Goal: Ask a question

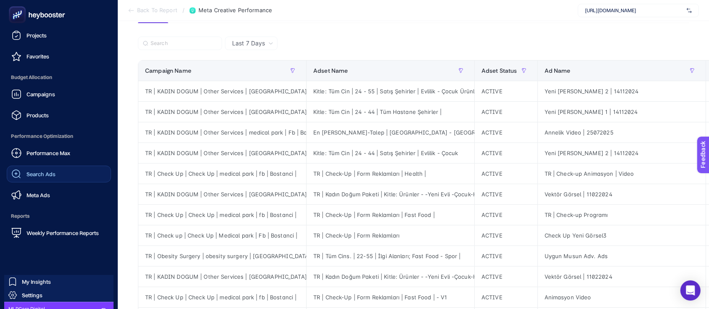
scroll to position [78, 0]
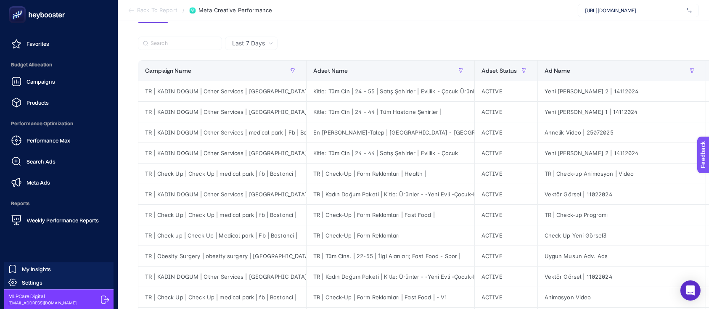
click at [103, 299] on icon at bounding box center [105, 300] width 8 height 8
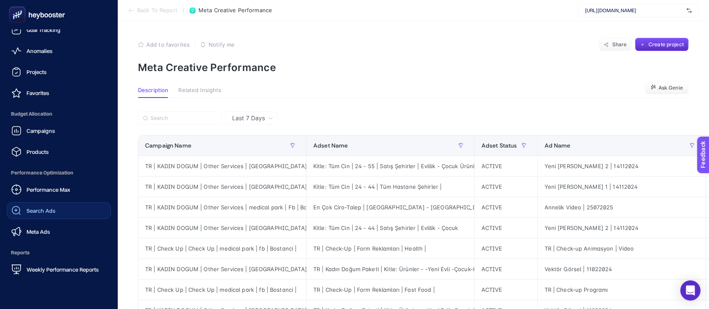
scroll to position [37, 0]
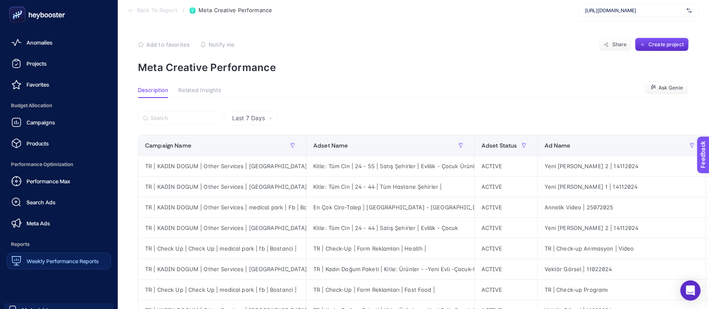
click at [47, 257] on div "Weekly Performance Reports" at bounding box center [54, 261] width 87 height 10
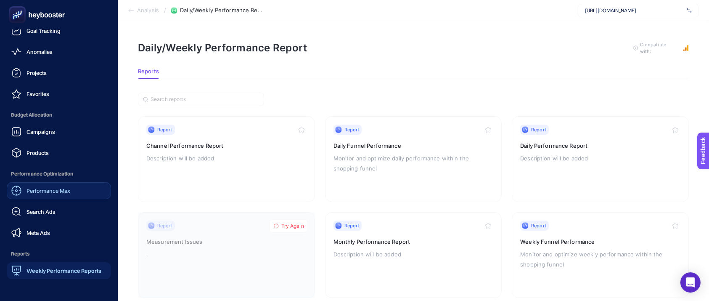
click at [60, 193] on span "Performance Max" at bounding box center [48, 190] width 44 height 7
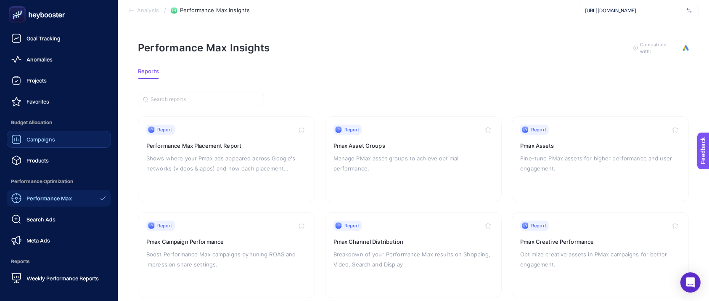
scroll to position [24, 0]
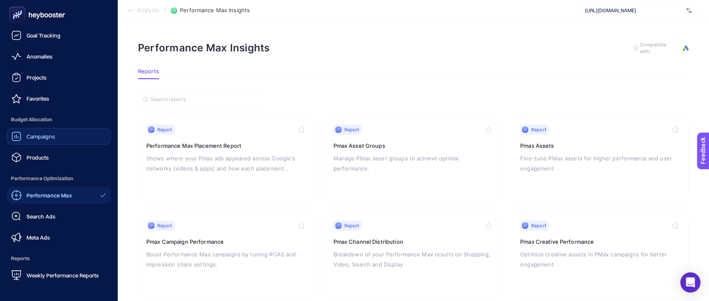
click at [38, 156] on span "Products" at bounding box center [37, 157] width 22 height 7
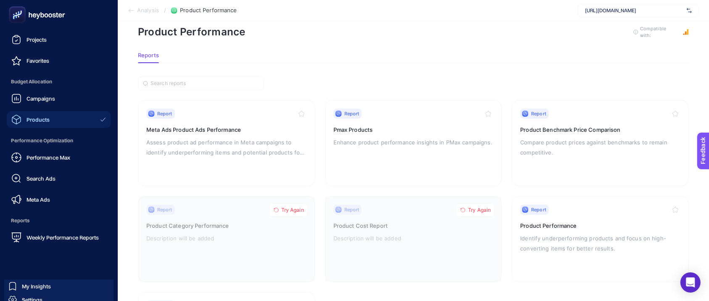
scroll to position [87, 0]
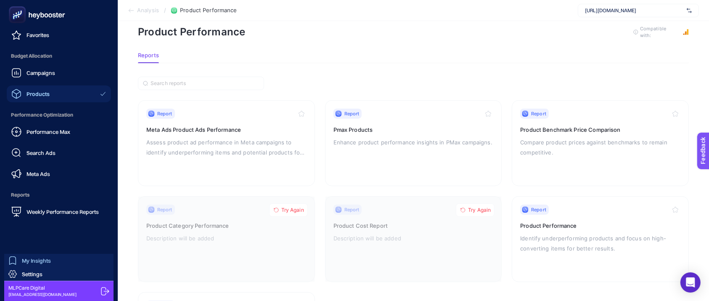
click at [37, 258] on span "My Insights" at bounding box center [36, 260] width 29 height 7
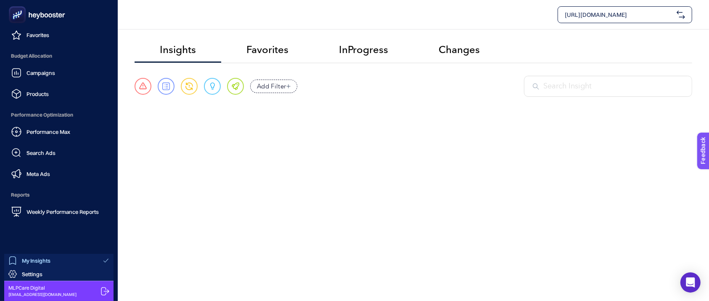
scroll to position [79, 0]
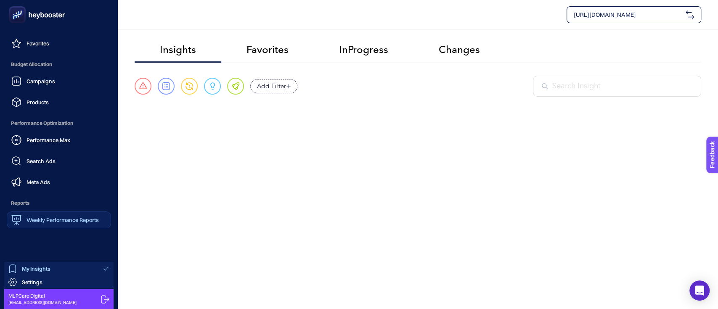
click at [45, 220] on span "Weekly Performance Reports" at bounding box center [62, 220] width 72 height 7
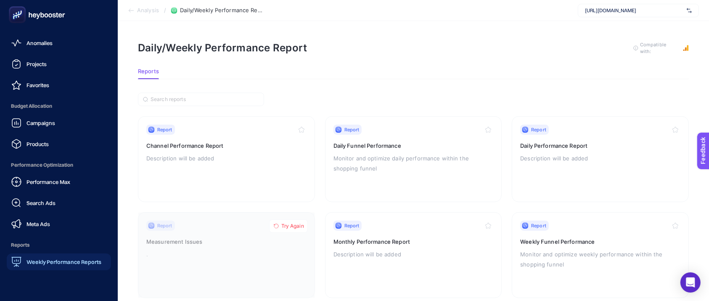
click at [31, 11] on icon at bounding box center [37, 14] width 61 height 17
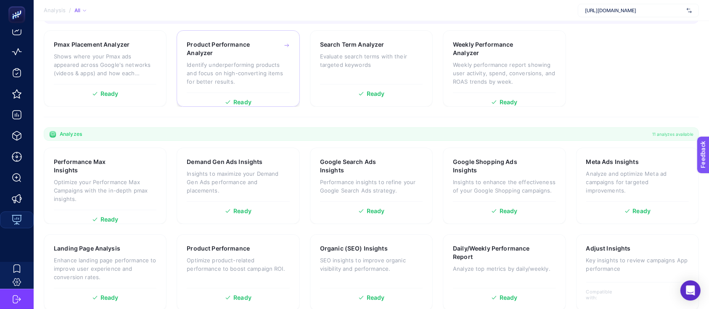
scroll to position [152, 0]
click at [629, 171] on p "Analyze and optimize Meta ad campaigns for targeted improvements." at bounding box center [637, 182] width 103 height 25
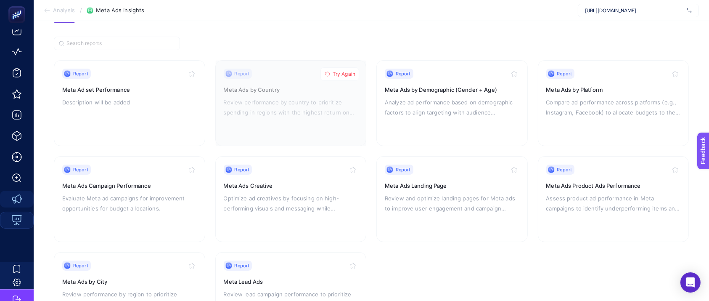
scroll to position [74, 0]
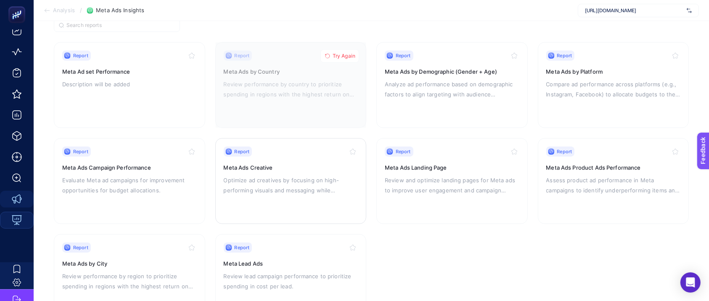
click at [279, 167] on h3 "Meta Ads Creative" at bounding box center [291, 167] width 135 height 8
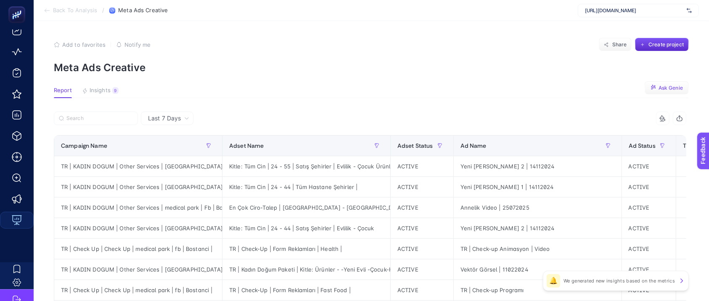
click at [681, 90] on span "Ask Genie" at bounding box center [671, 88] width 24 height 7
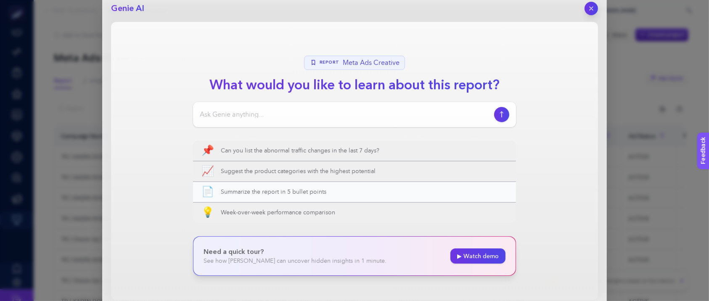
scroll to position [10, 0]
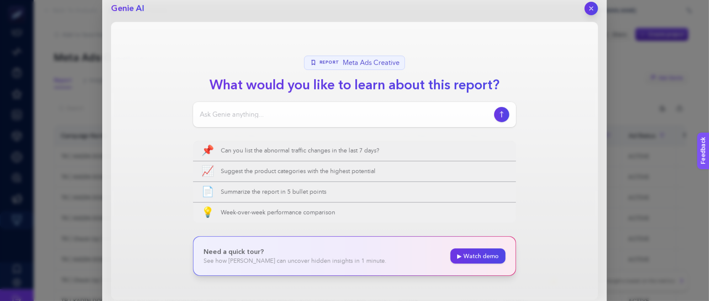
click at [317, 115] on input at bounding box center [345, 114] width 291 height 10
type input "hangi kreatif daha düşük lead ve yüksek lbm getirmiş?"
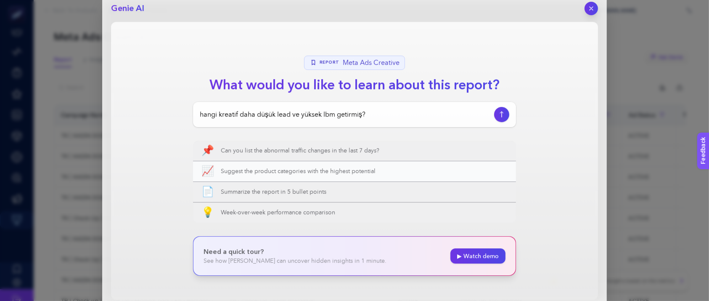
scroll to position [31, 0]
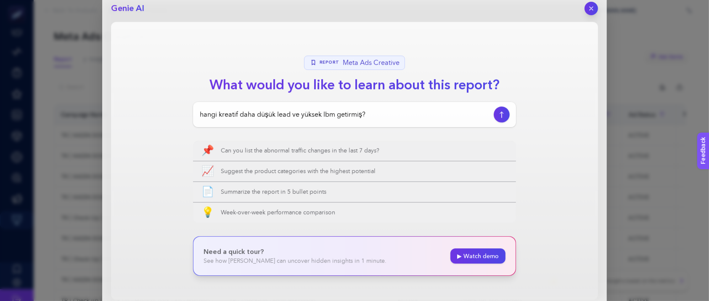
click at [500, 111] on icon "button" at bounding box center [502, 114] width 9 height 7
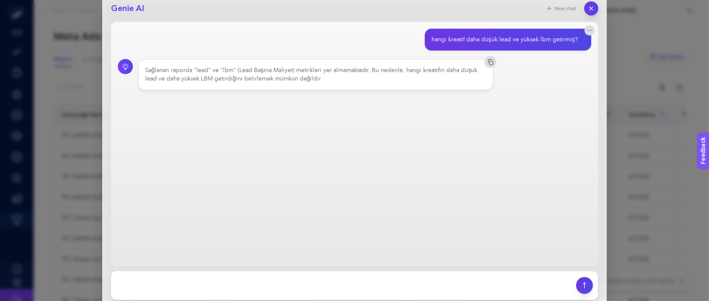
click at [590, 8] on icon "button" at bounding box center [591, 8] width 7 height 7
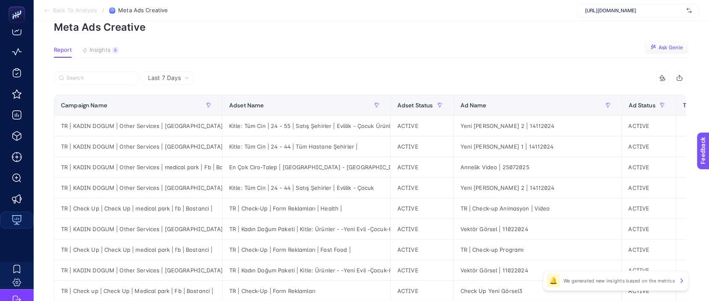
scroll to position [0, 0]
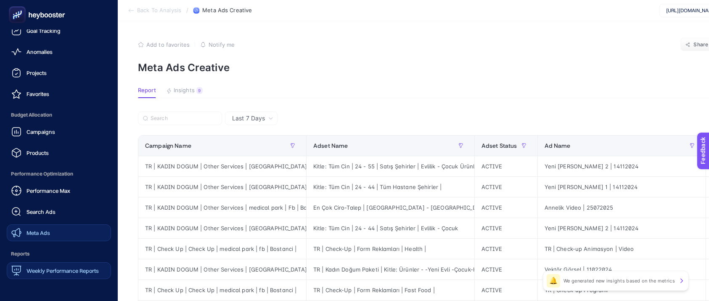
click at [45, 230] on span "Meta Ads" at bounding box center [38, 232] width 24 height 7
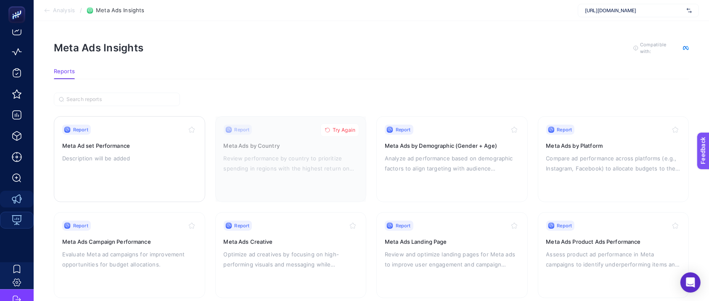
click at [139, 143] on h3 "Meta Ad set Performance" at bounding box center [129, 145] width 135 height 8
